Goal: Information Seeking & Learning: Check status

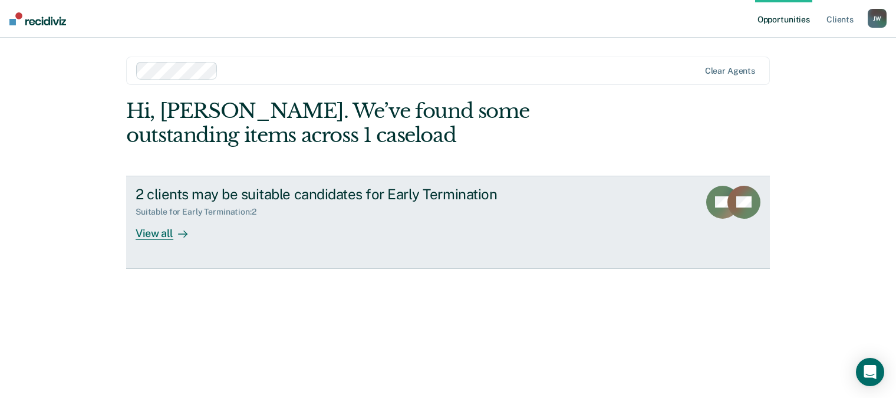
click at [150, 233] on div "View all" at bounding box center [169, 228] width 66 height 23
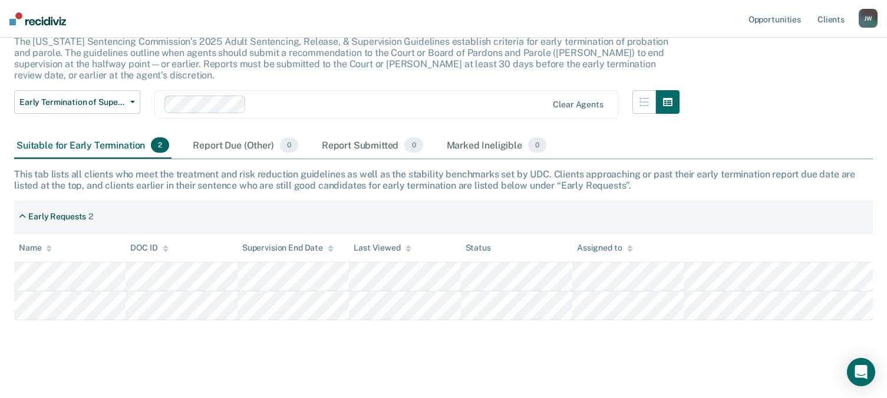
scroll to position [86, 0]
